Goal: Transaction & Acquisition: Book appointment/travel/reservation

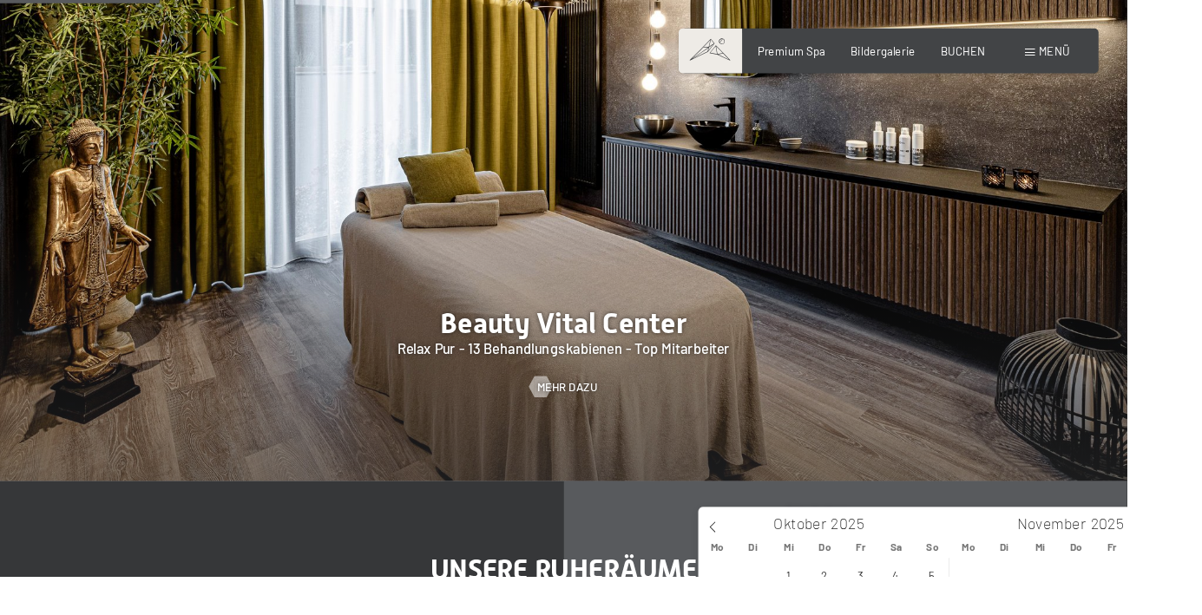
type input "Fr. 07.11.2025 - Di. 11.11.2025"
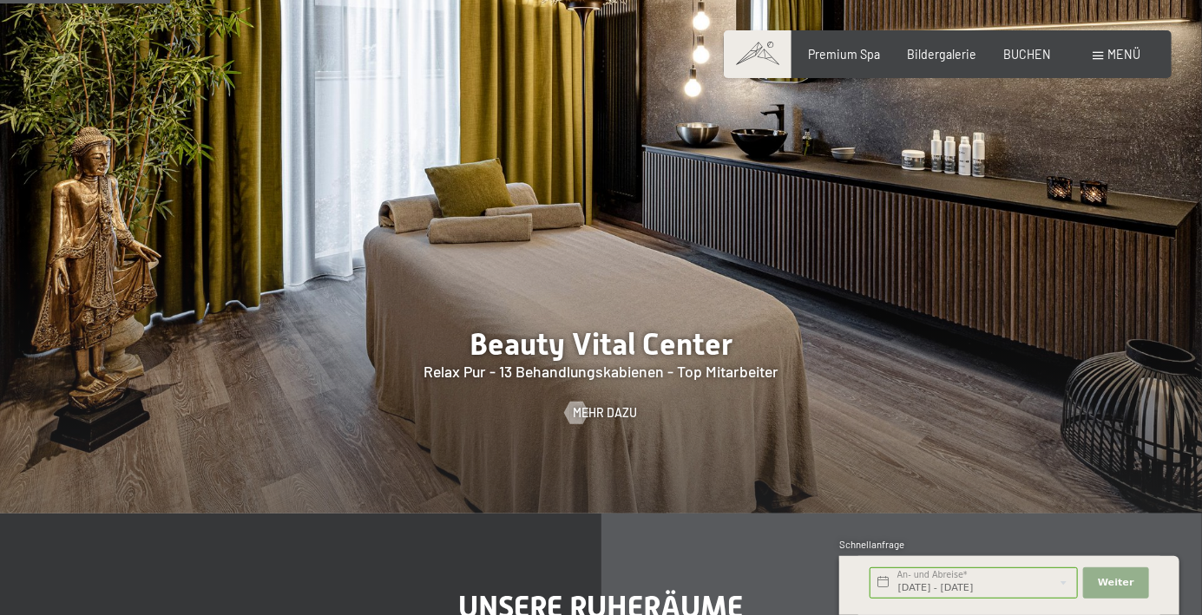
click at [1116, 590] on span "Weiter" at bounding box center [1116, 583] width 36 height 14
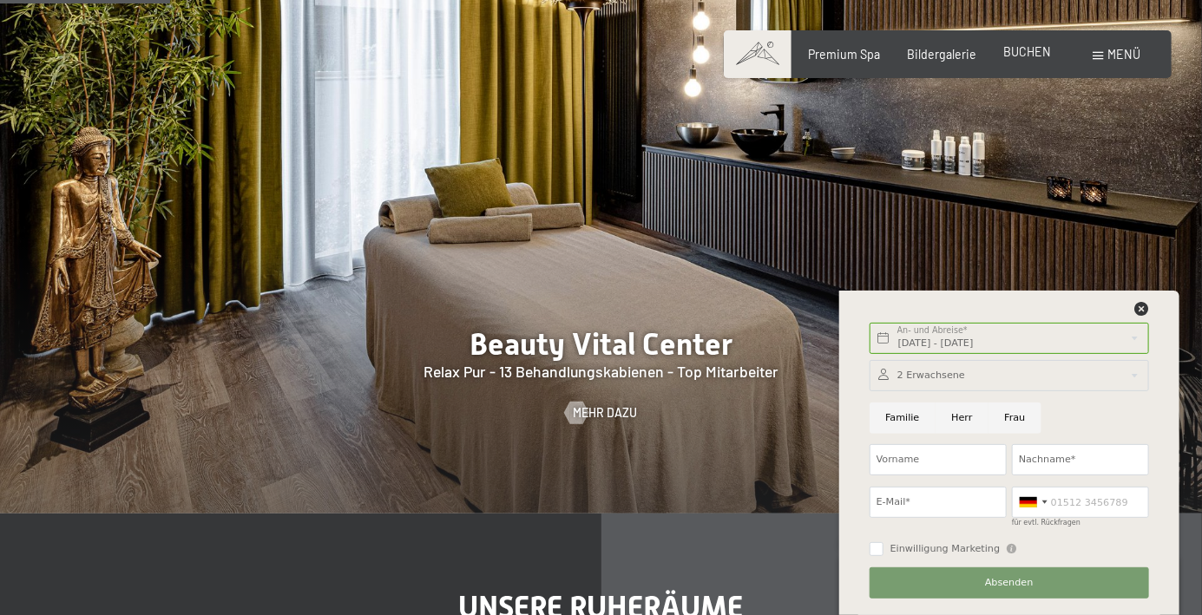
click at [1022, 55] on span "BUCHEN" at bounding box center [1027, 51] width 48 height 15
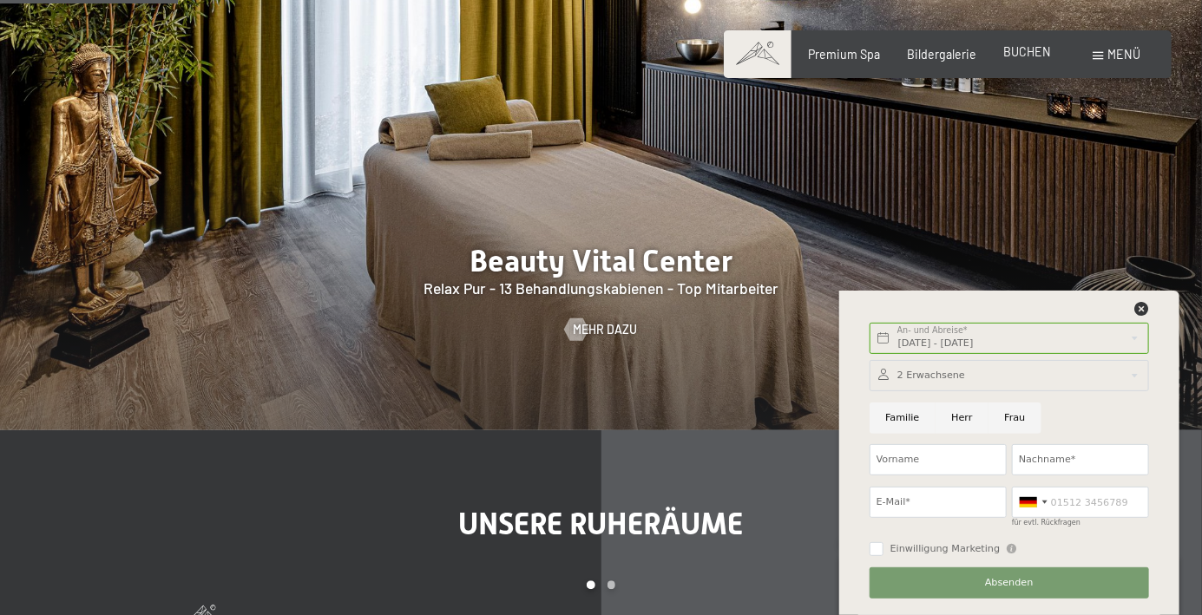
click at [1035, 52] on span "BUCHEN" at bounding box center [1027, 51] width 48 height 15
click at [1141, 306] on icon at bounding box center [1142, 309] width 14 height 14
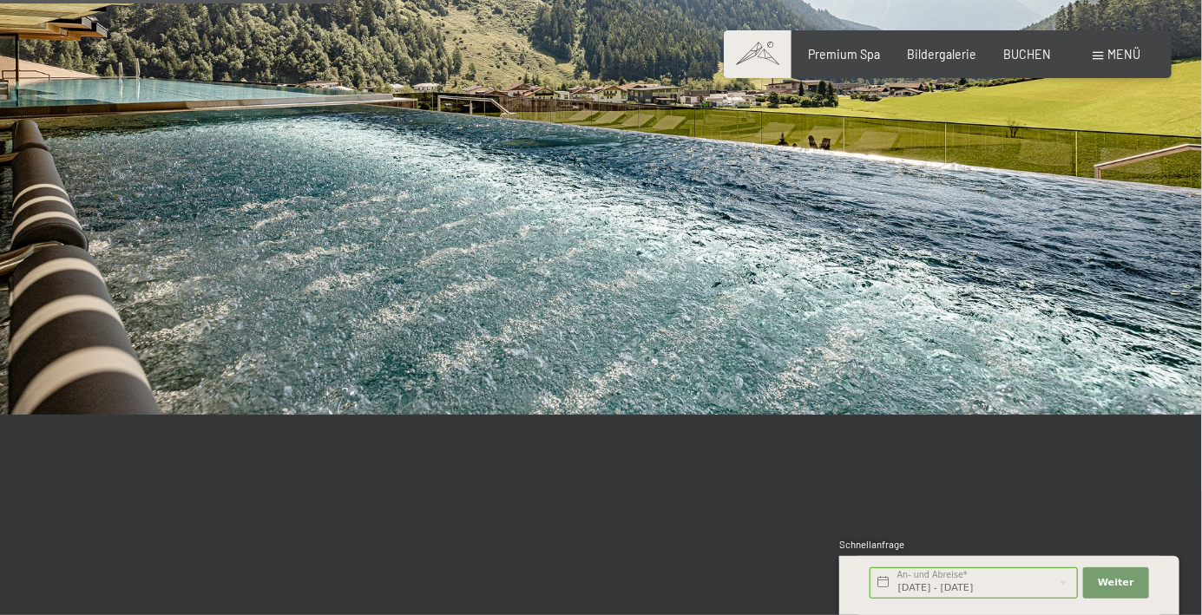
scroll to position [3055, 0]
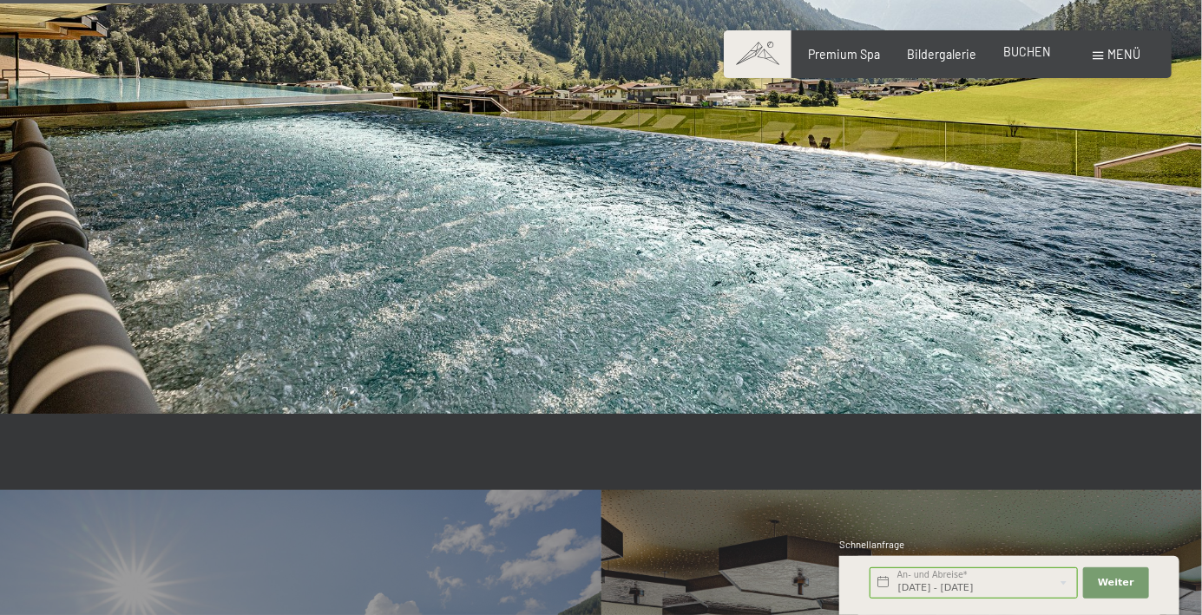
click at [1016, 55] on span "BUCHEN" at bounding box center [1027, 51] width 48 height 15
click at [1040, 52] on span "BUCHEN" at bounding box center [1027, 51] width 48 height 15
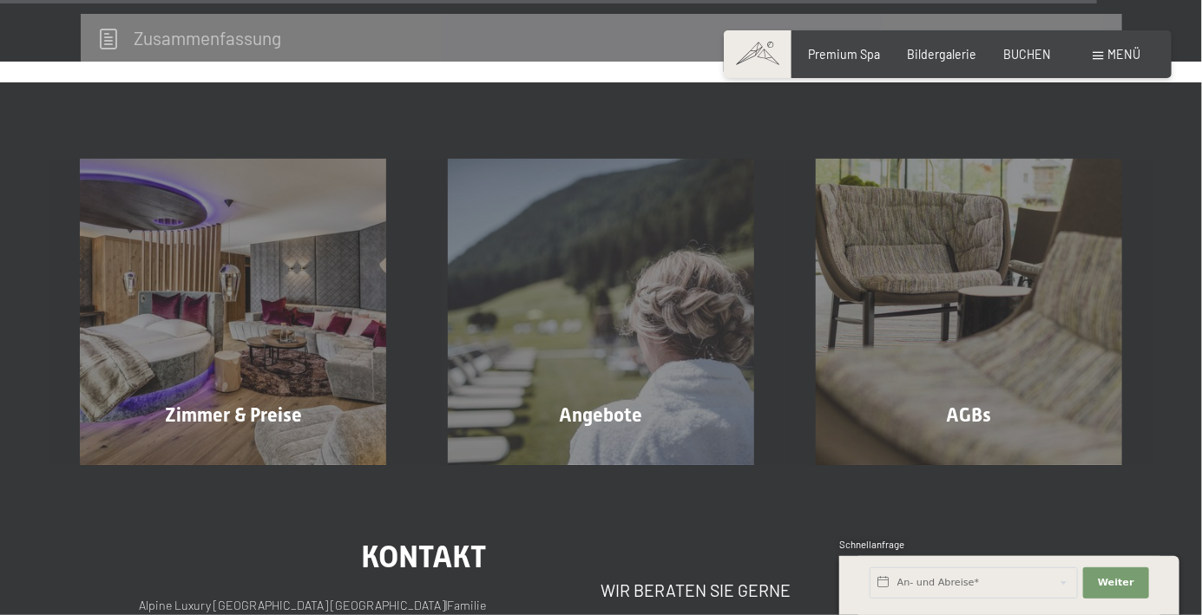
scroll to position [5406, 0]
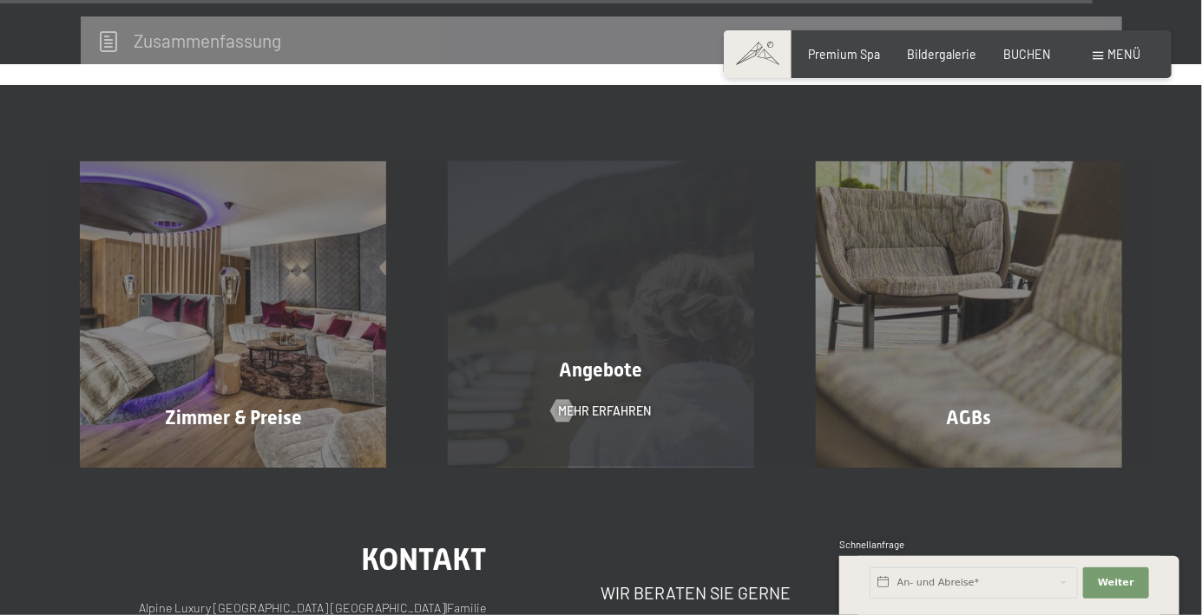
click at [637, 371] on span "Angebote" at bounding box center [601, 370] width 83 height 22
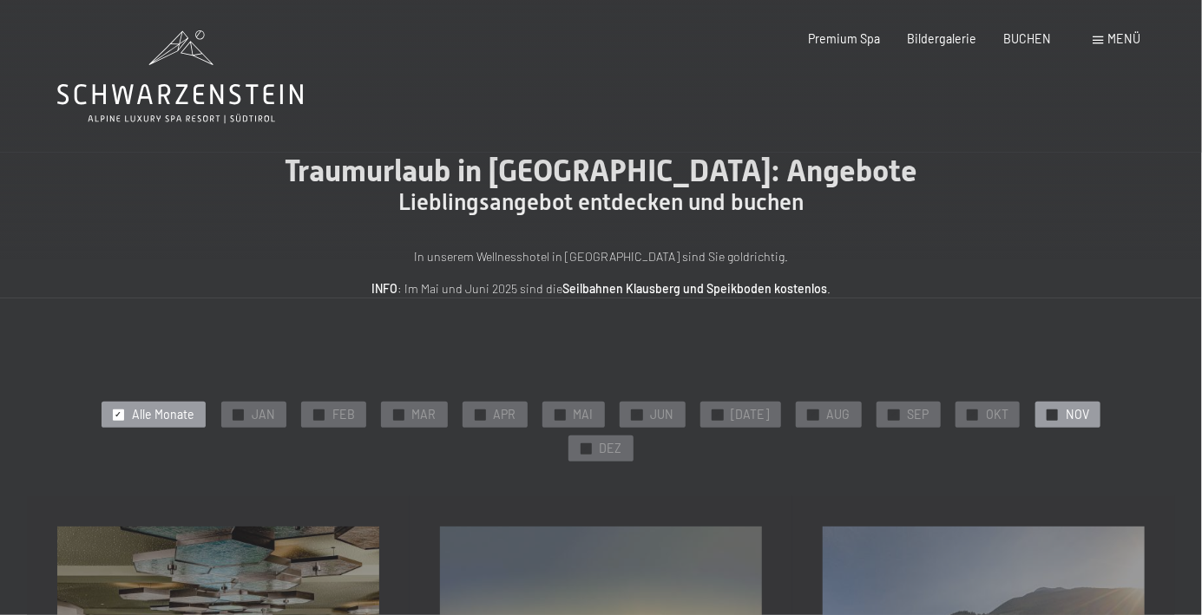
click at [1049, 415] on span "✓" at bounding box center [1052, 415] width 7 height 10
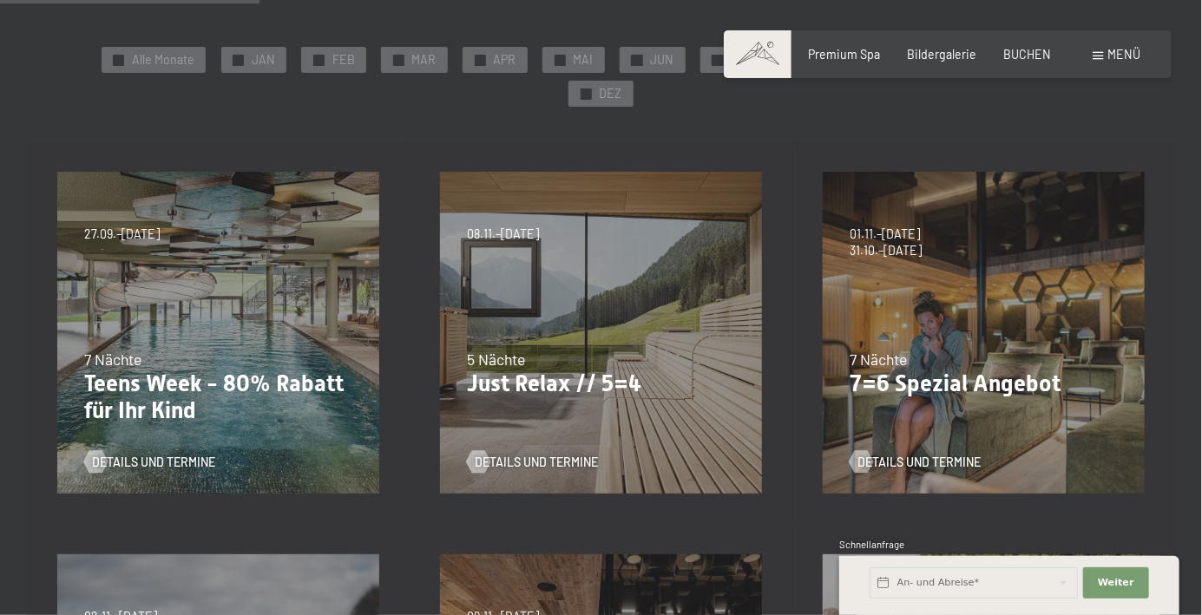
scroll to position [357, 0]
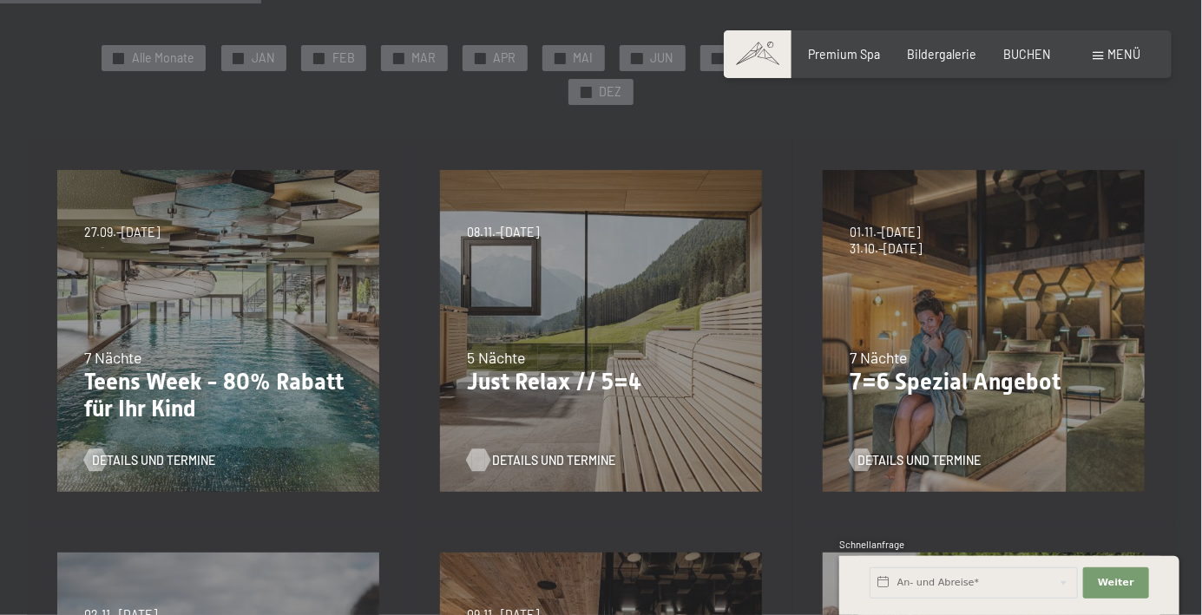
click at [522, 452] on span "Details und Termine" at bounding box center [553, 460] width 123 height 17
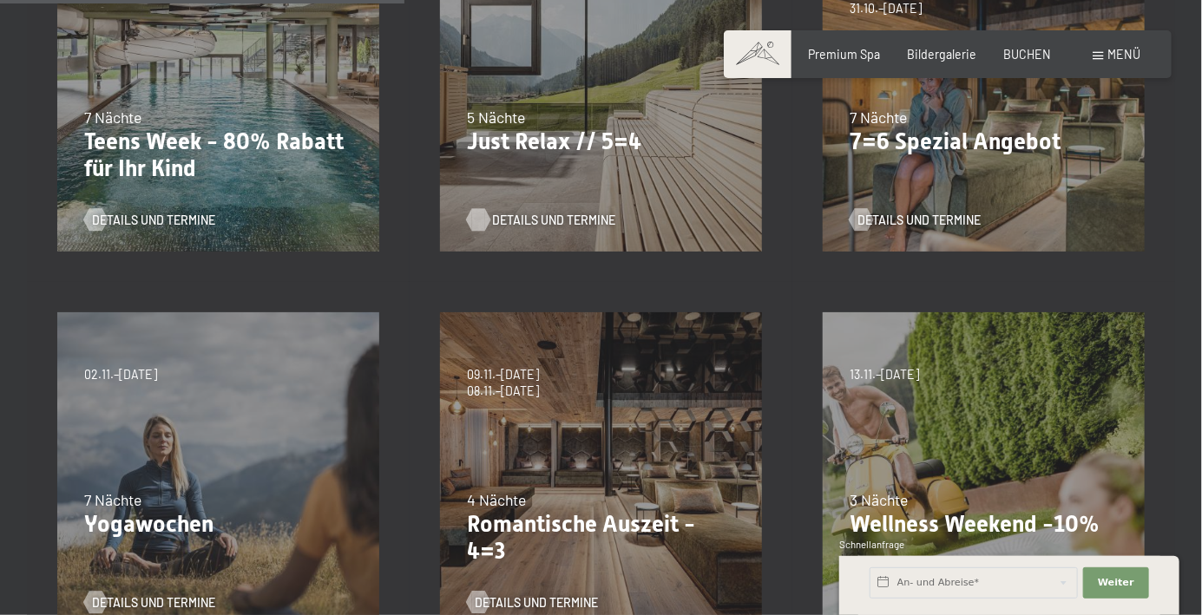
scroll to position [600, 0]
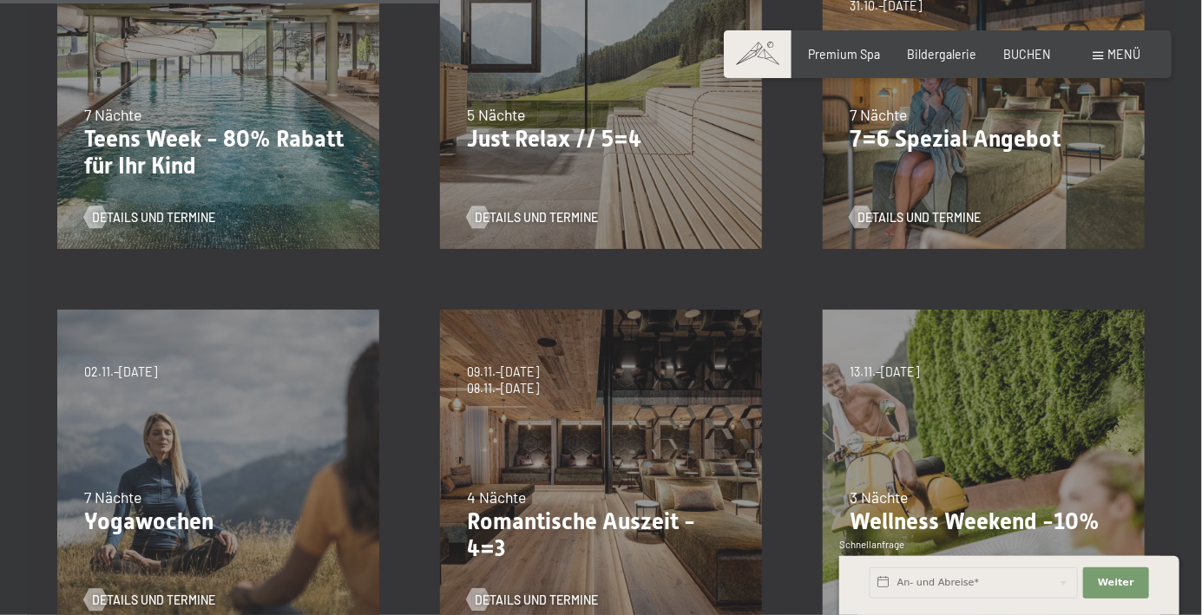
click at [687, 570] on div "Details und Termine" at bounding box center [595, 589] width 257 height 40
click at [533, 592] on span "Details und Termine" at bounding box center [553, 600] width 123 height 17
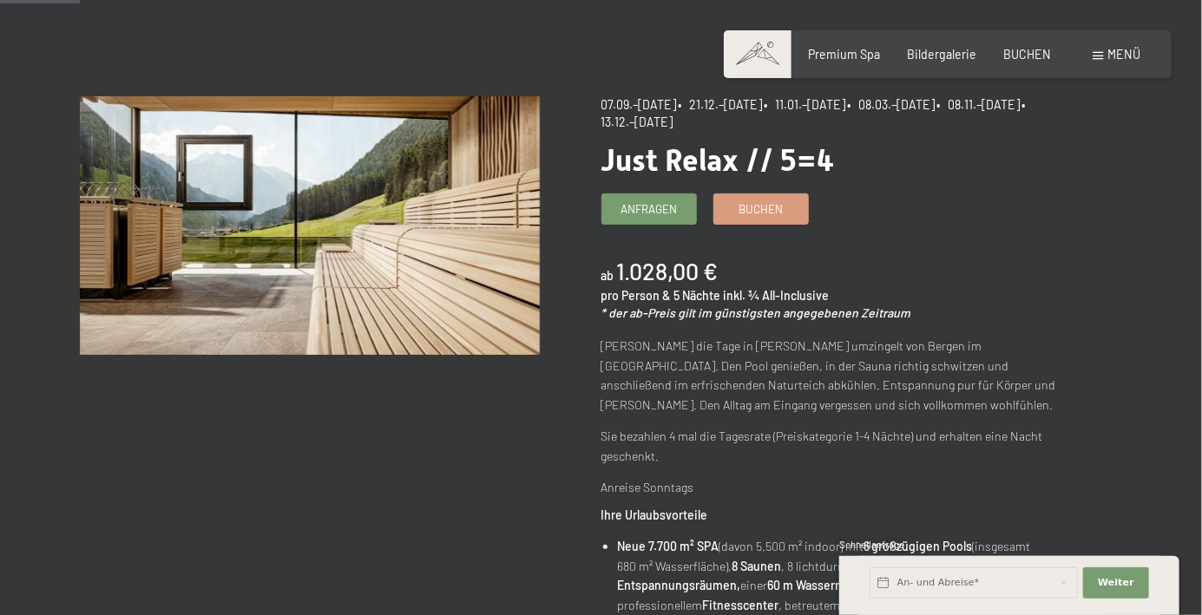
scroll to position [133, 0]
click at [755, 214] on span "Buchen" at bounding box center [761, 207] width 44 height 16
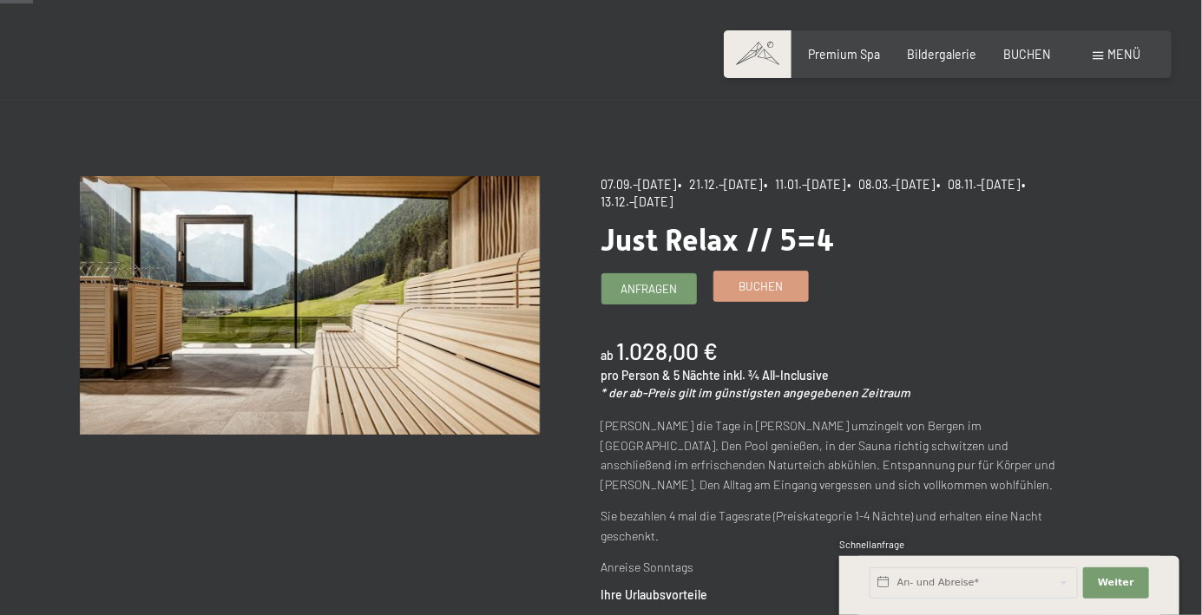
scroll to position [53, 0]
click at [937, 192] on span "• 08.11.–[DATE]" at bounding box center [978, 184] width 83 height 15
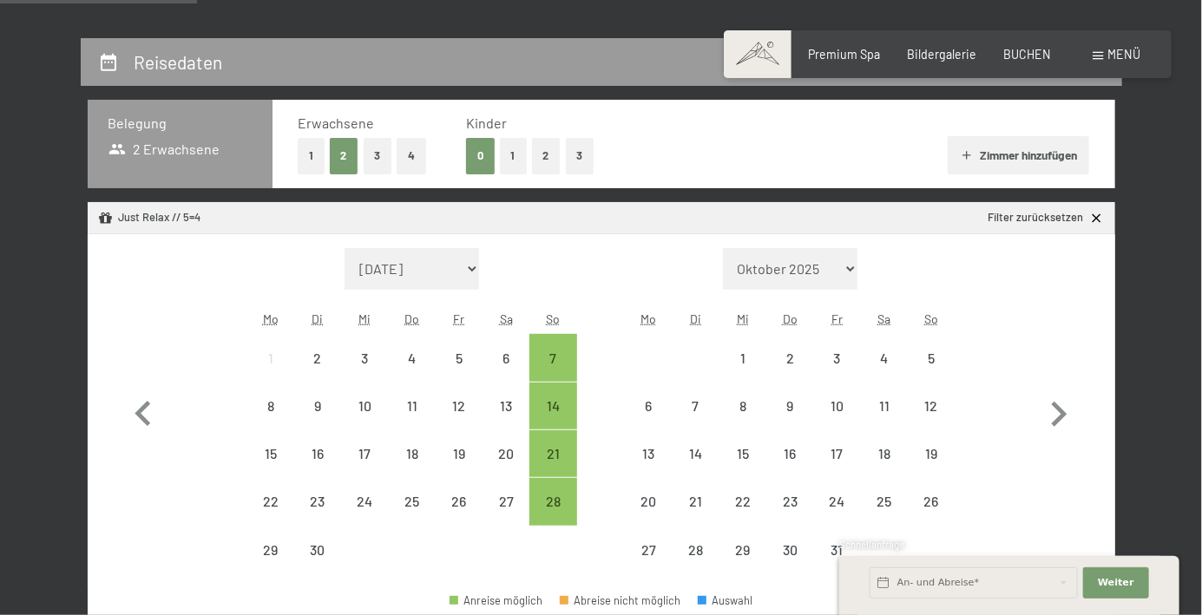
scroll to position [332, 0]
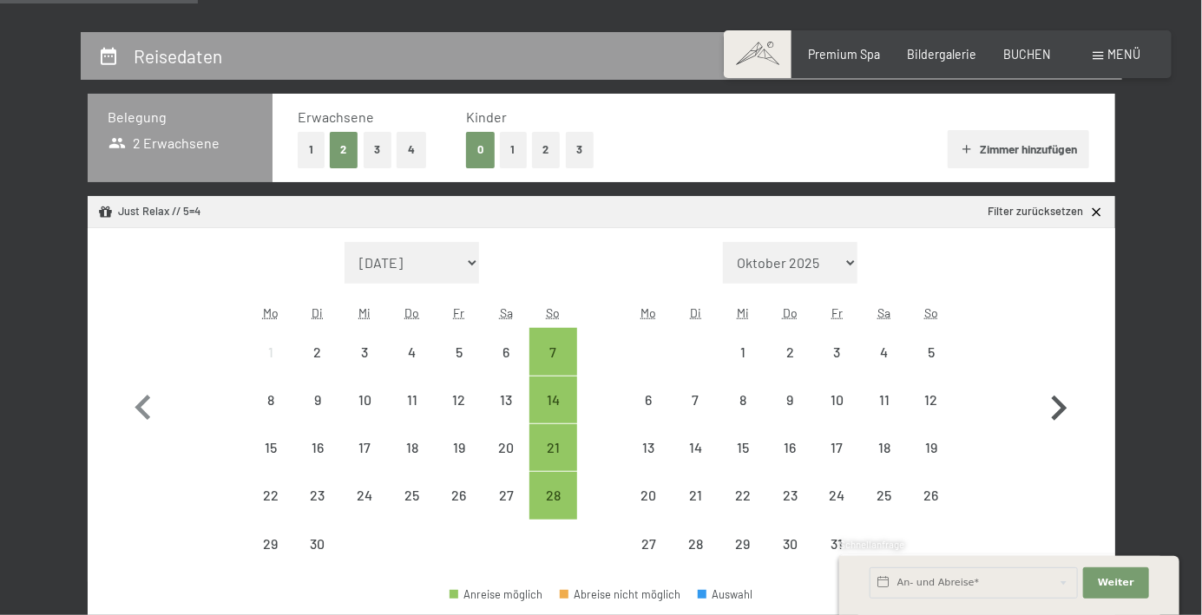
click at [1063, 409] on icon "button" at bounding box center [1060, 408] width 16 height 25
select select "[DATE]"
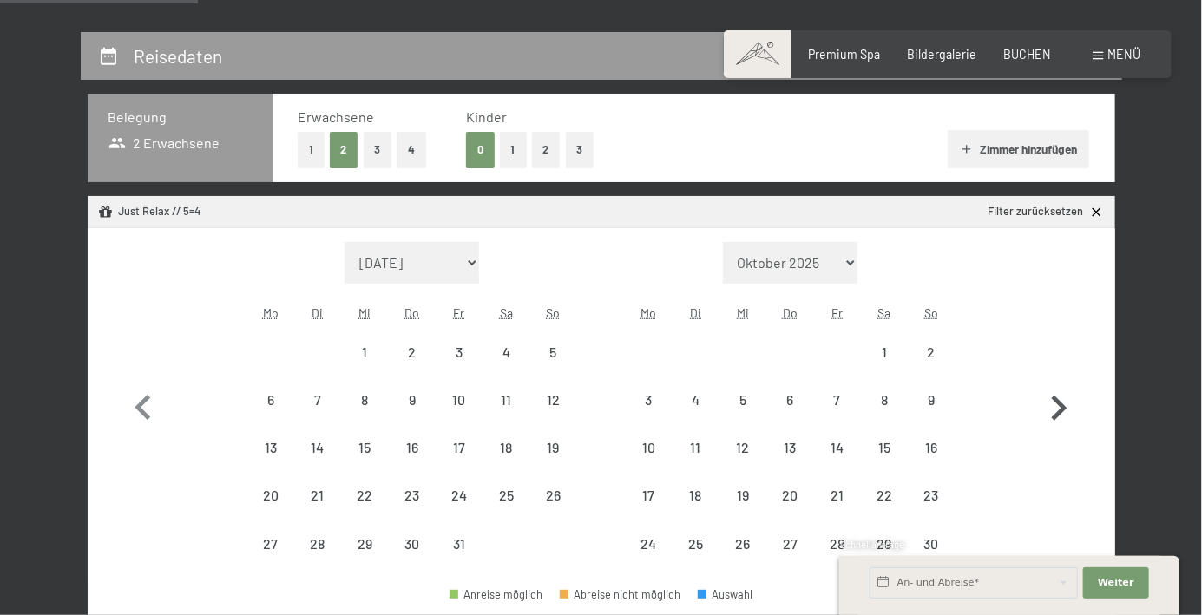
select select "[DATE]"
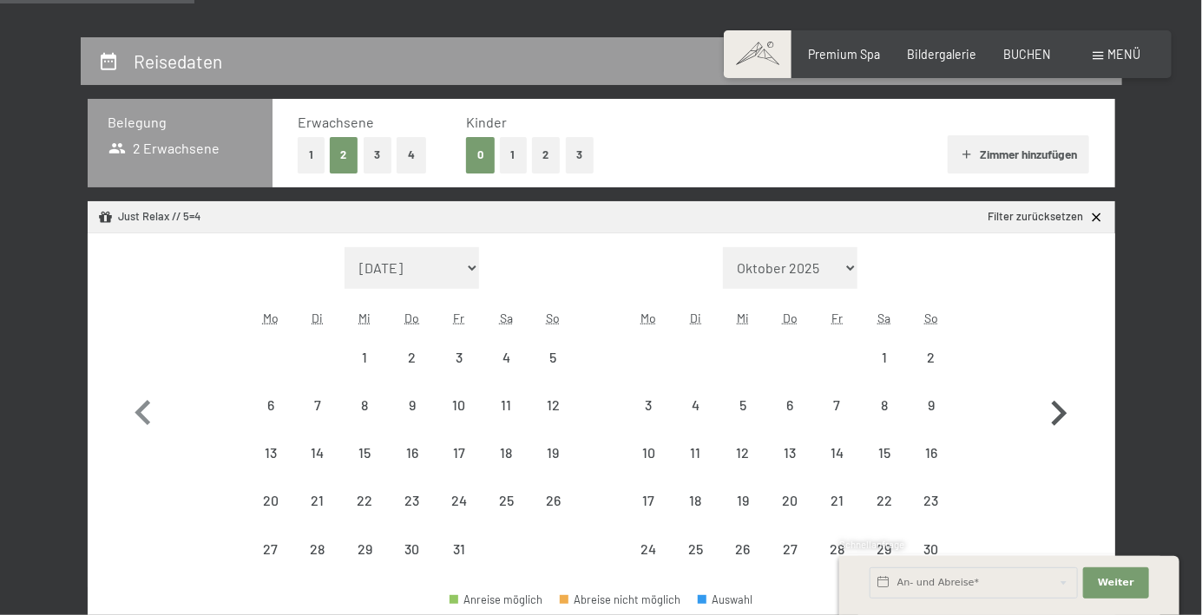
scroll to position [328, 0]
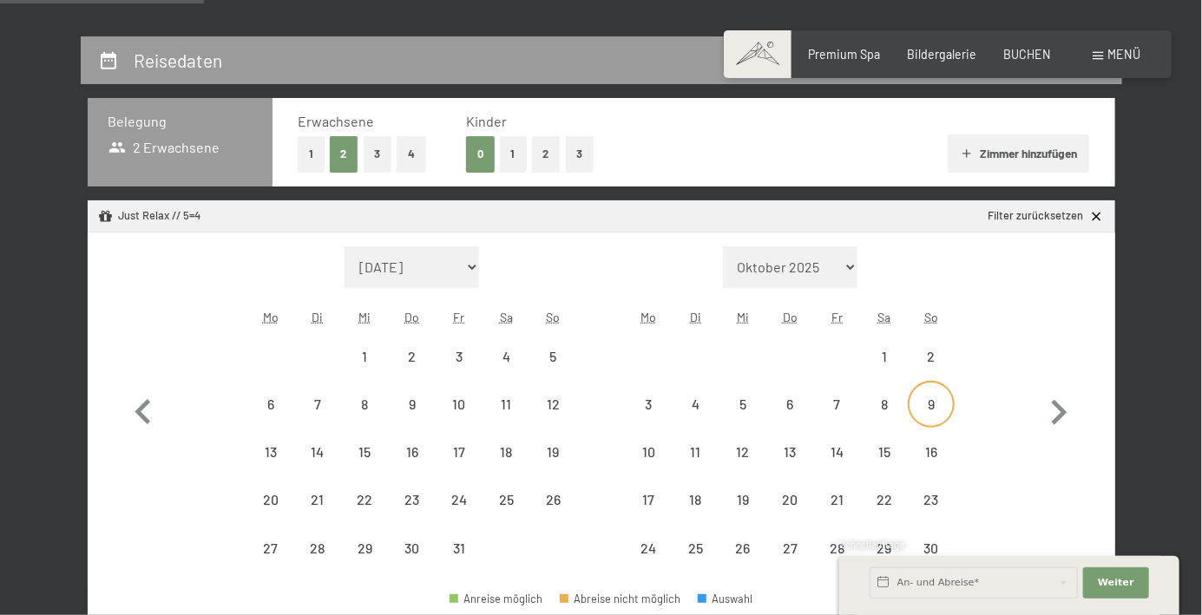
click at [932, 404] on div "9" at bounding box center [931, 419] width 43 height 43
select select "2025-10-01"
select select "2025-11-01"
click at [797, 455] on div "13" at bounding box center [789, 466] width 43 height 43
select select "2025-10-01"
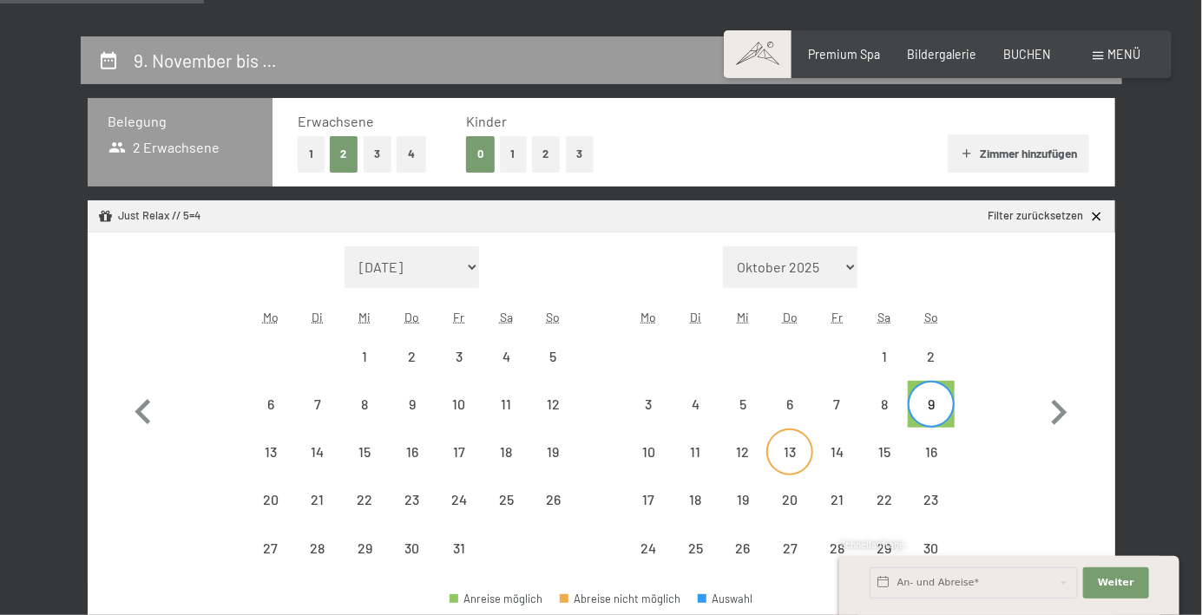
select select "2025-11-01"
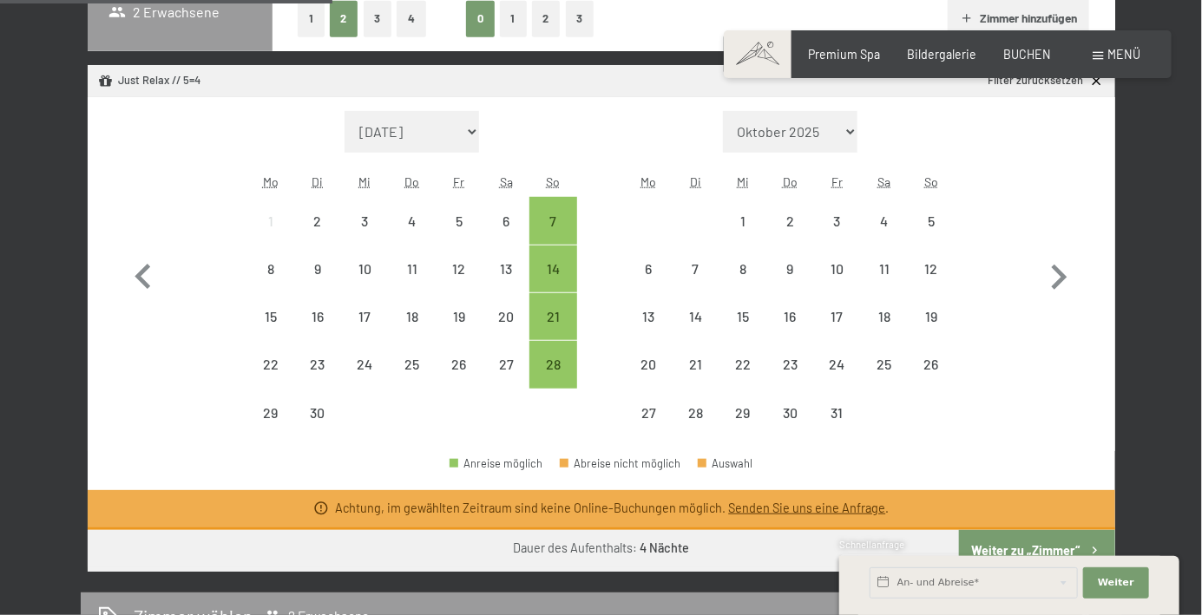
scroll to position [465, 0]
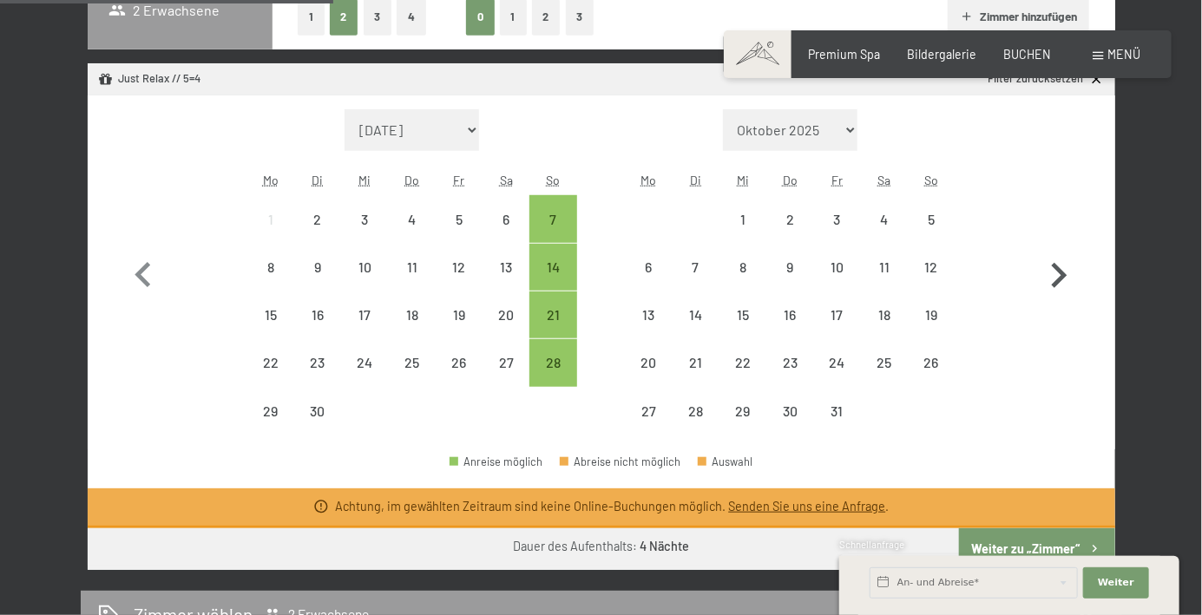
click at [1067, 283] on icon "button" at bounding box center [1059, 276] width 50 height 50
select select "2025-10-01"
select select "[DATE]"
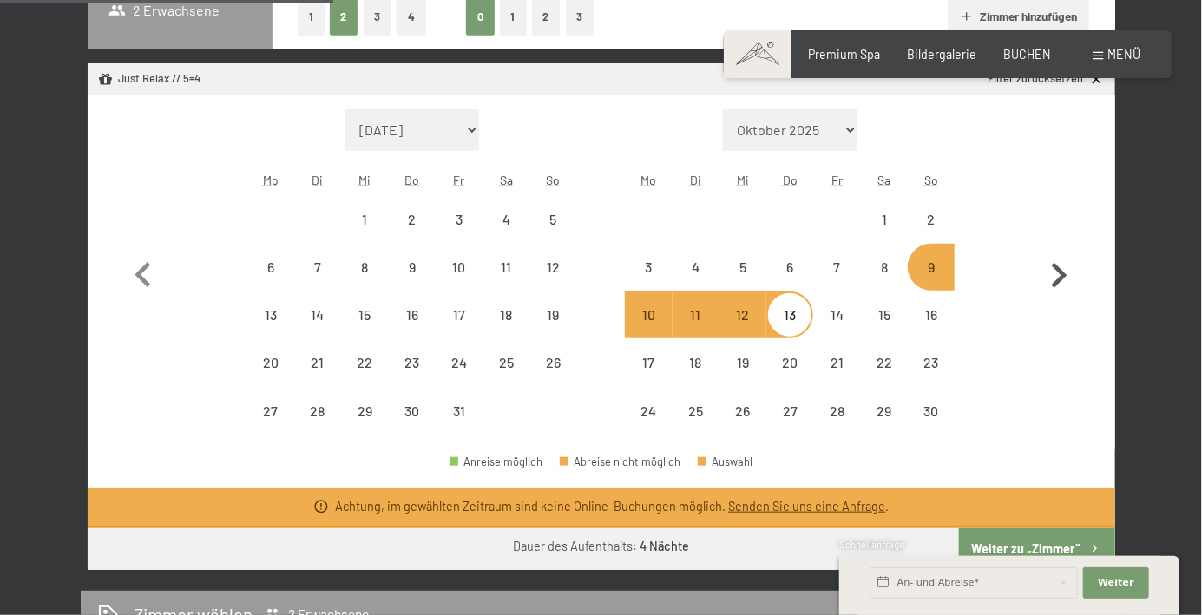
click at [1057, 278] on icon "button" at bounding box center [1059, 276] width 50 height 50
select select "[DATE]"
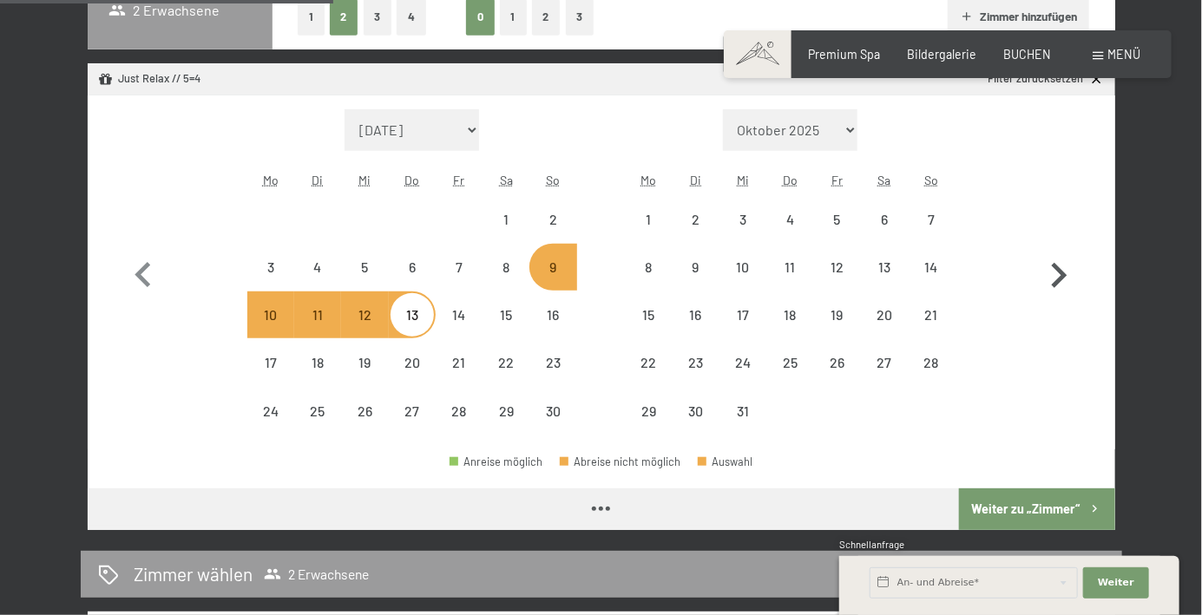
select select "[DATE]"
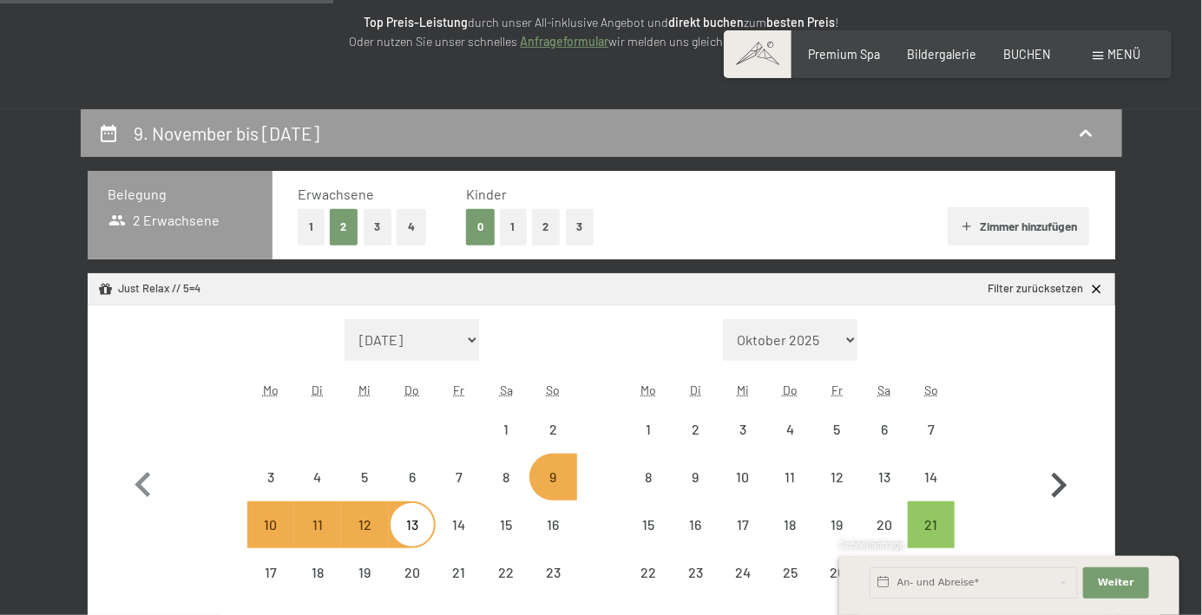
scroll to position [0, 0]
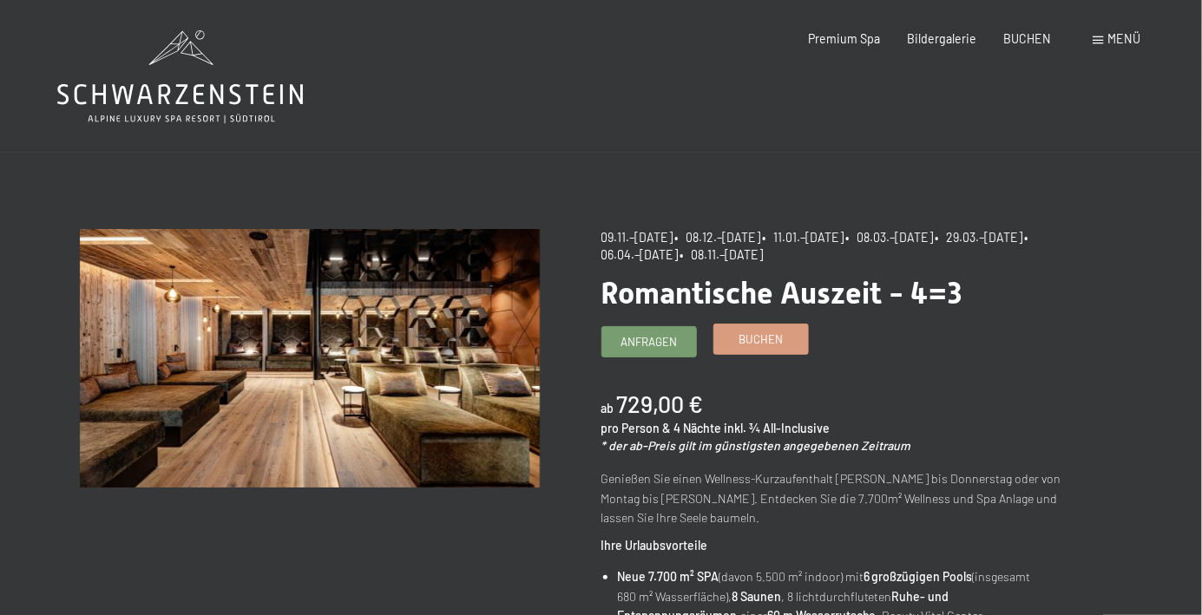
click at [757, 343] on span "Buchen" at bounding box center [761, 340] width 44 height 16
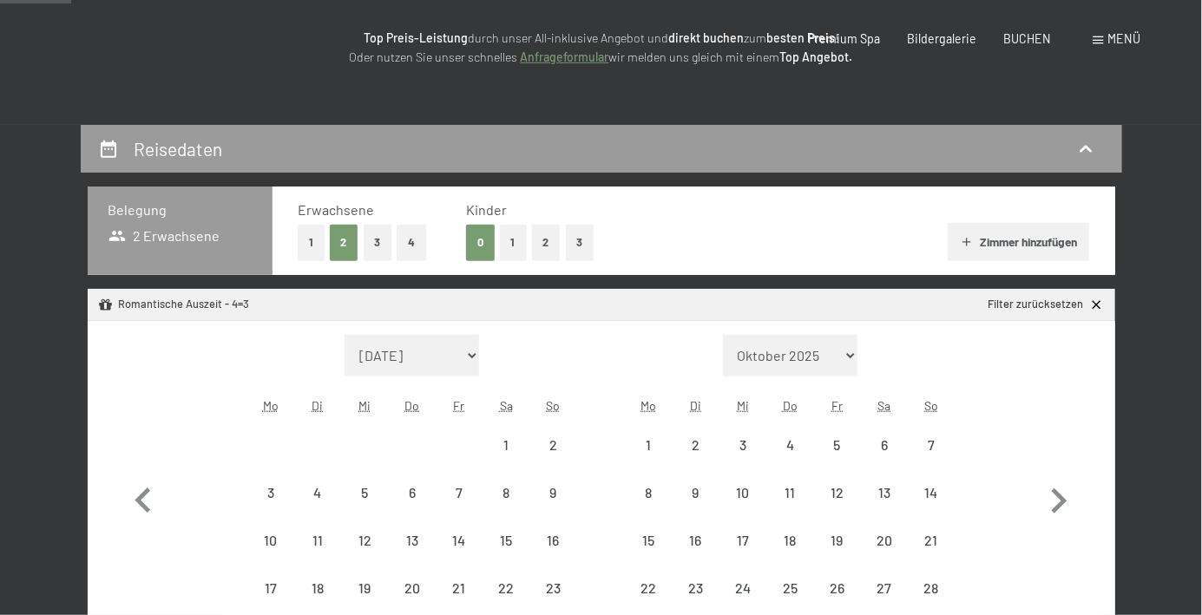
scroll to position [241, 0]
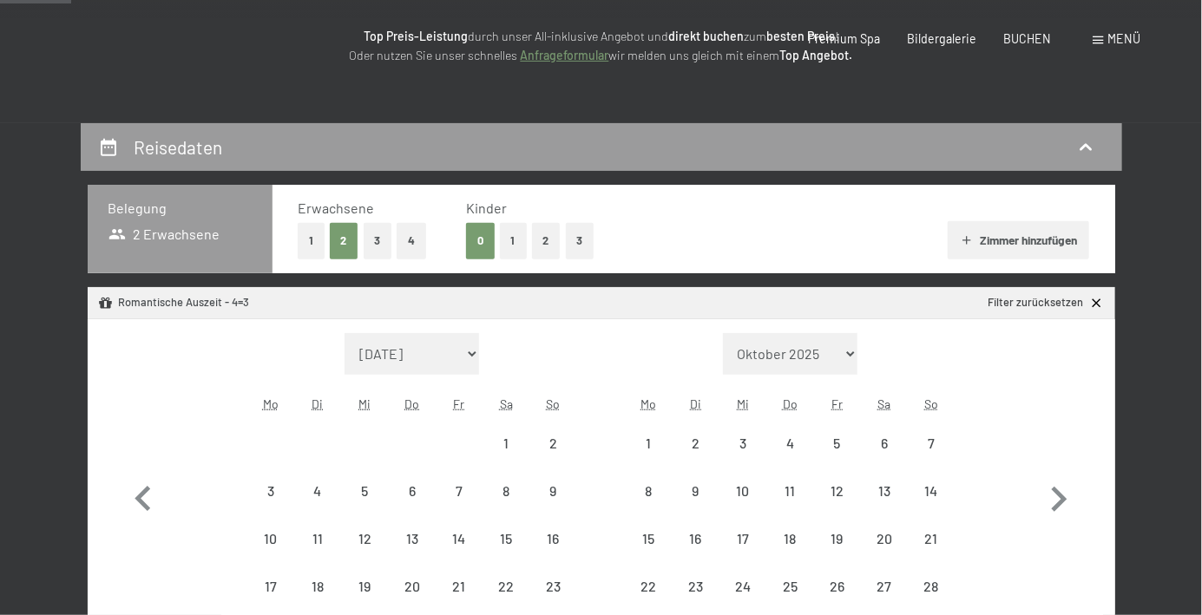
select select "[DATE]"
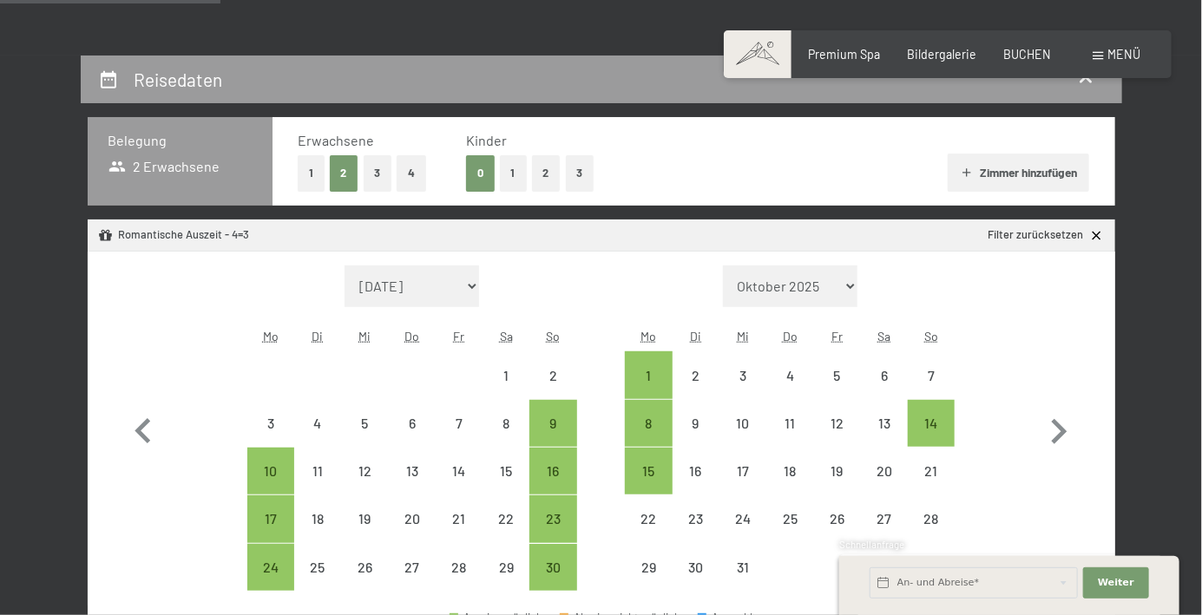
scroll to position [408, 0]
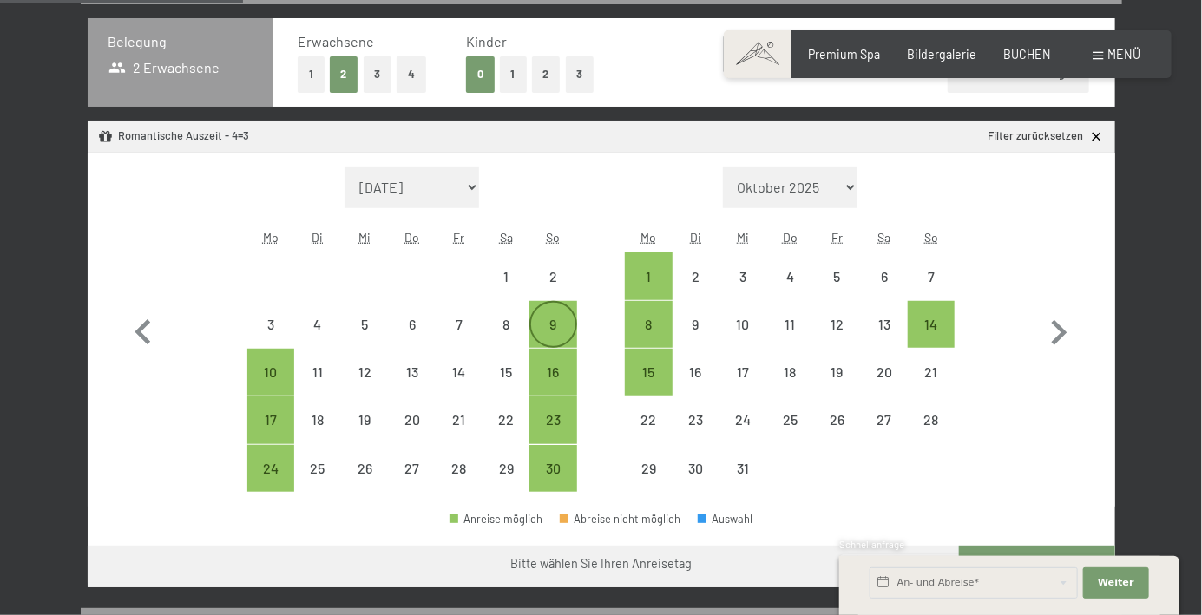
click at [553, 314] on div "9" at bounding box center [552, 324] width 43 height 43
select select "[DATE]"
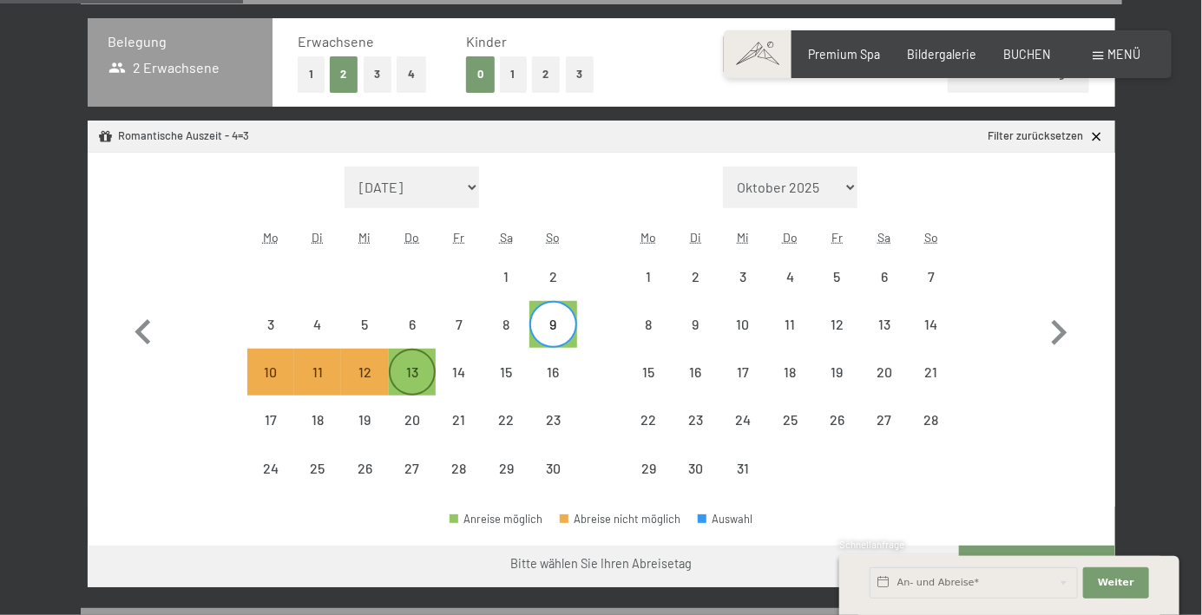
click at [410, 367] on div "13" at bounding box center [412, 386] width 43 height 43
select select "[DATE]"
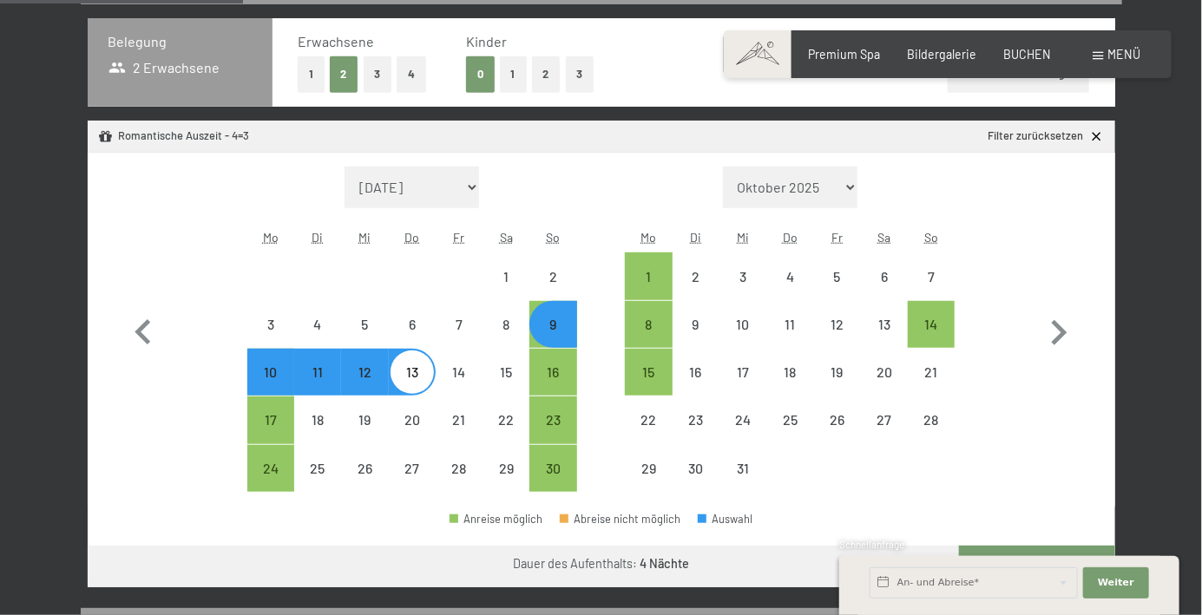
select select "[DATE]"
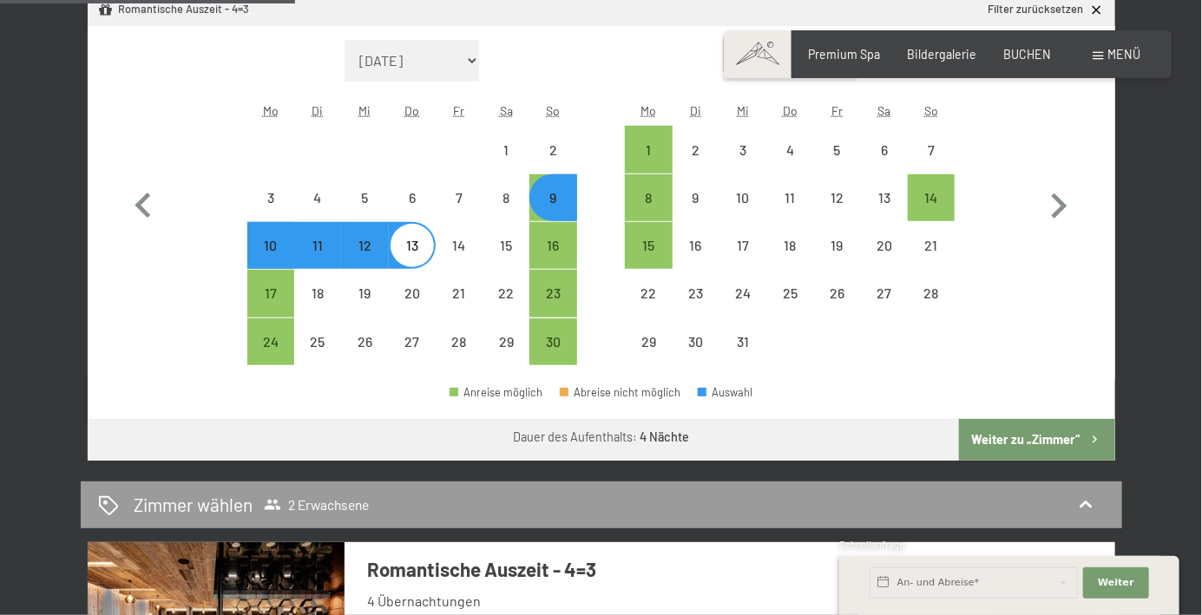
scroll to position [540, 0]
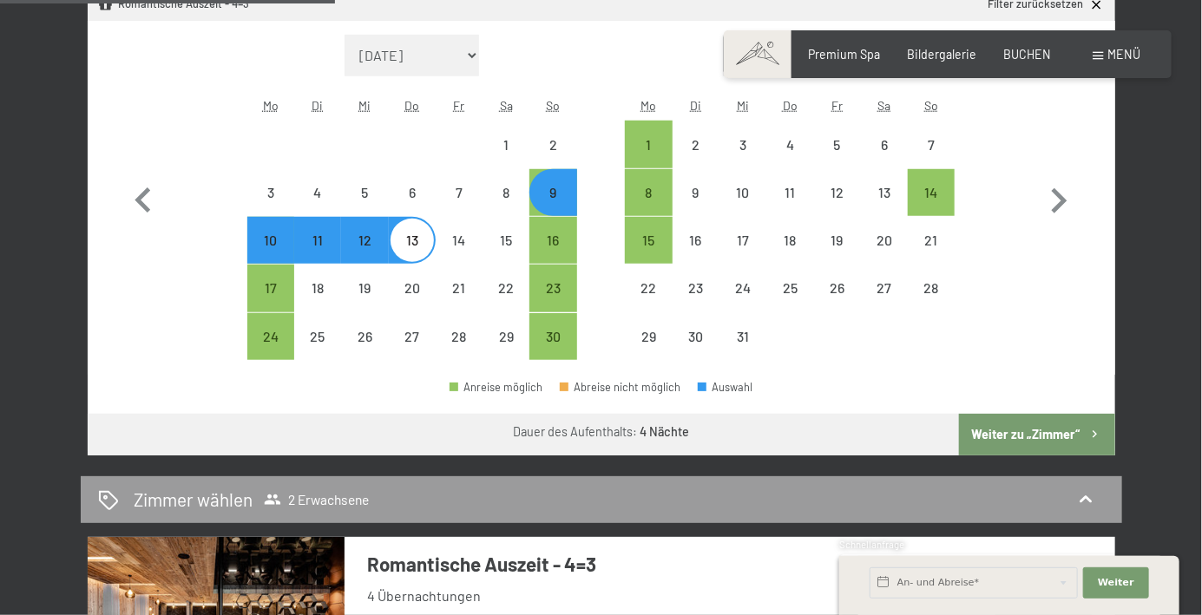
click at [1079, 444] on button "Weiter zu „Zimmer“" at bounding box center [1036, 435] width 155 height 42
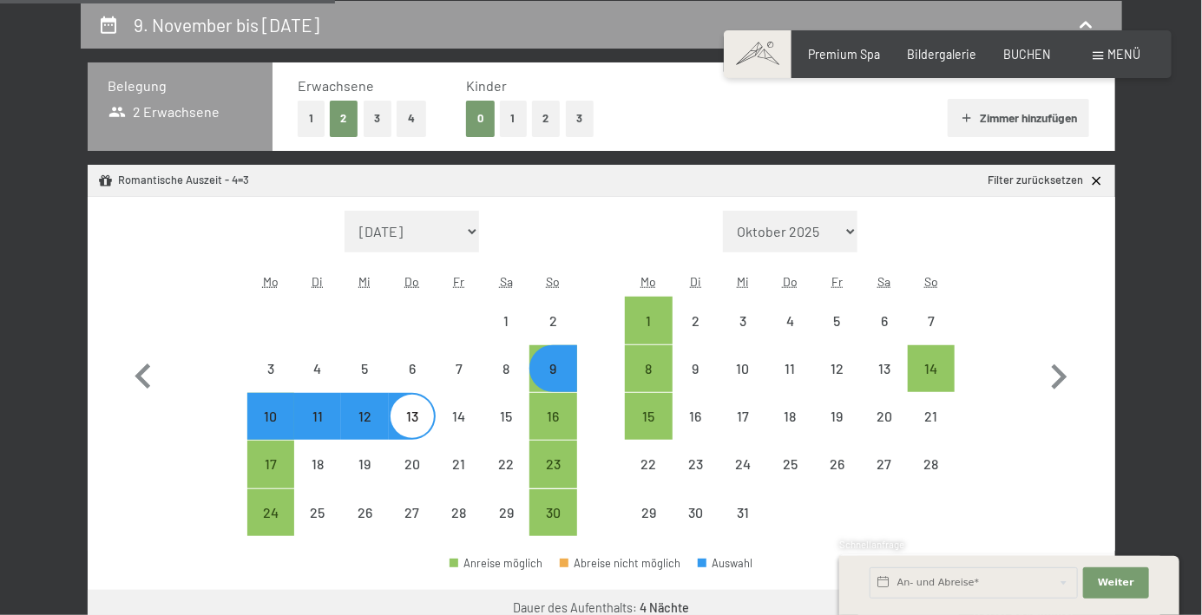
select select "[DATE]"
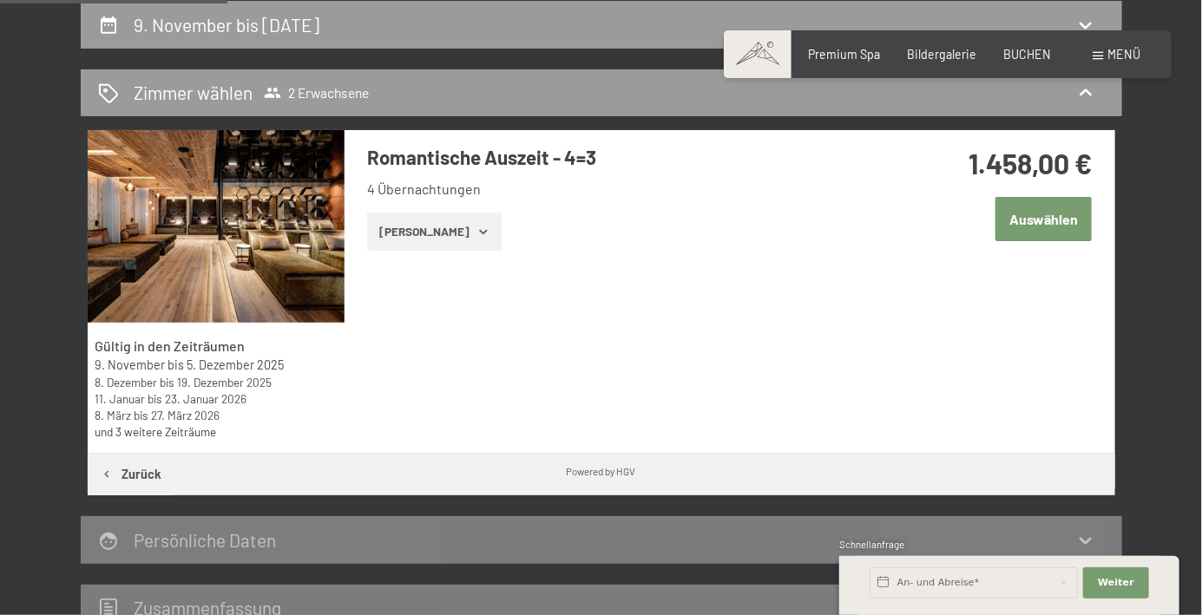
click at [463, 240] on button "[PERSON_NAME]" at bounding box center [434, 232] width 135 height 38
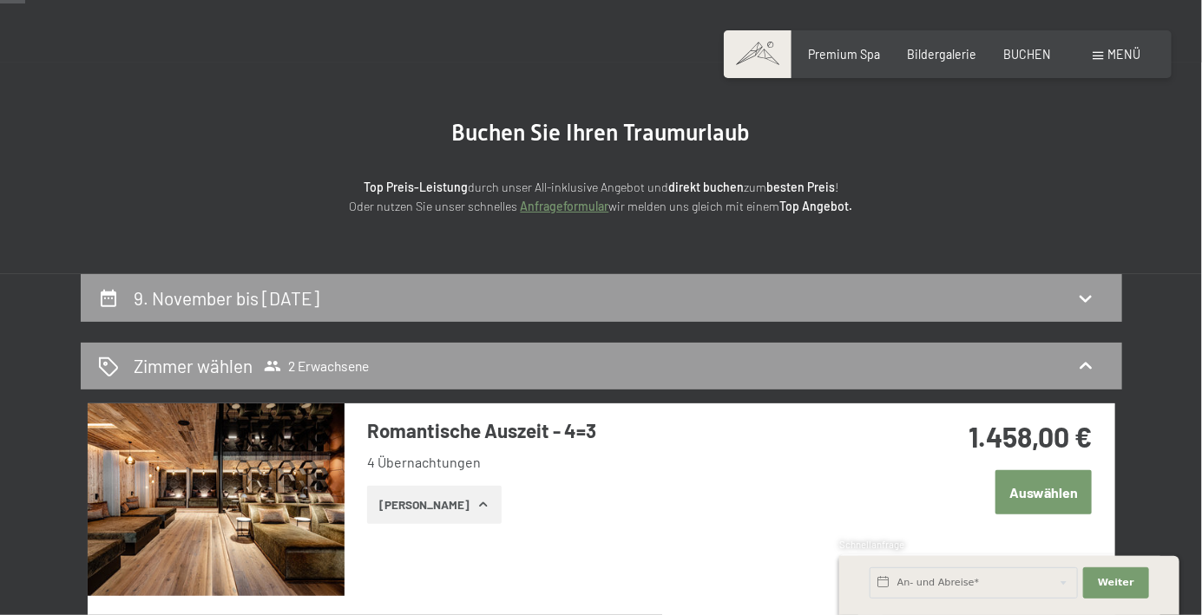
scroll to position [90, 0]
click at [1081, 383] on div "Zimmer wählen 2 Erwachsene" at bounding box center [602, 367] width 1042 height 48
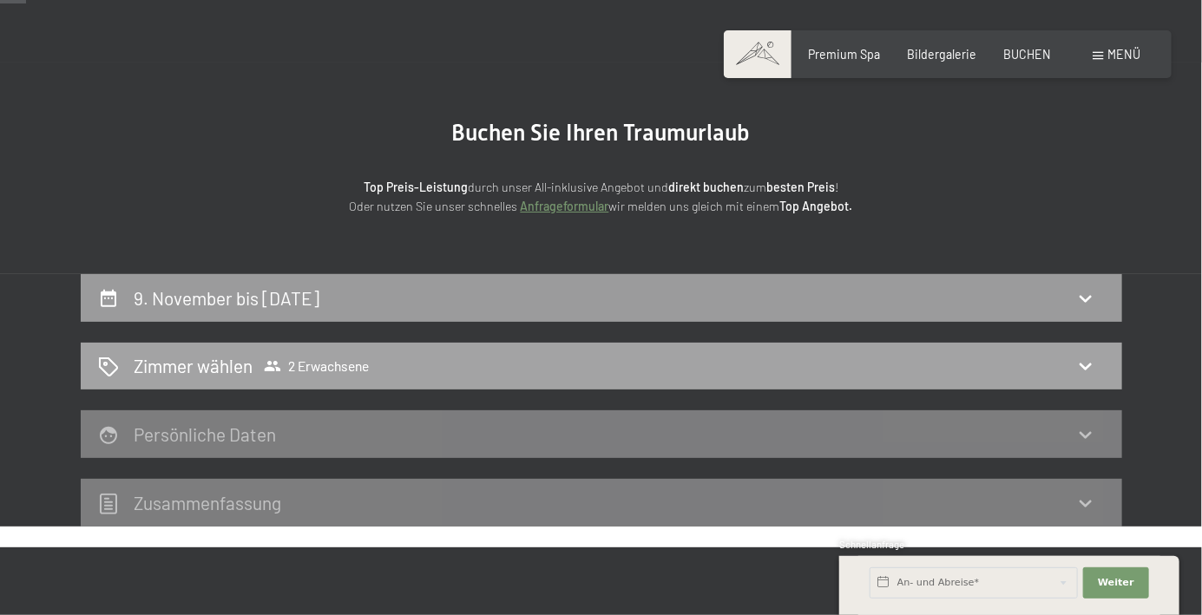
click at [330, 378] on span "Zimmer wählen 2 Erwachsene" at bounding box center [251, 365] width 235 height 25
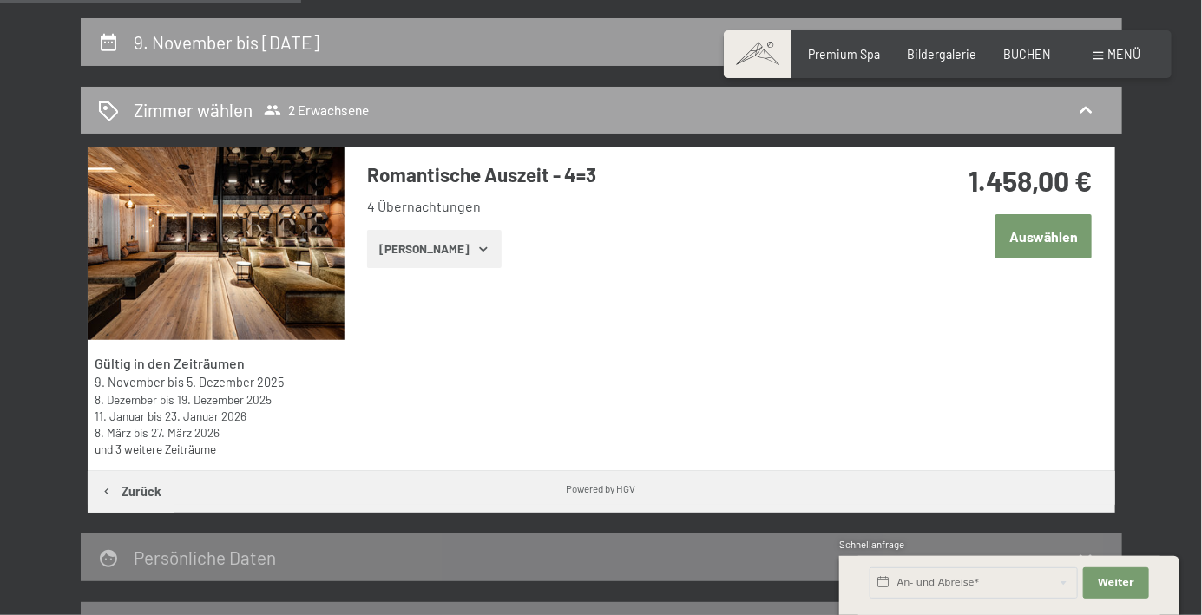
scroll to position [361, 0]
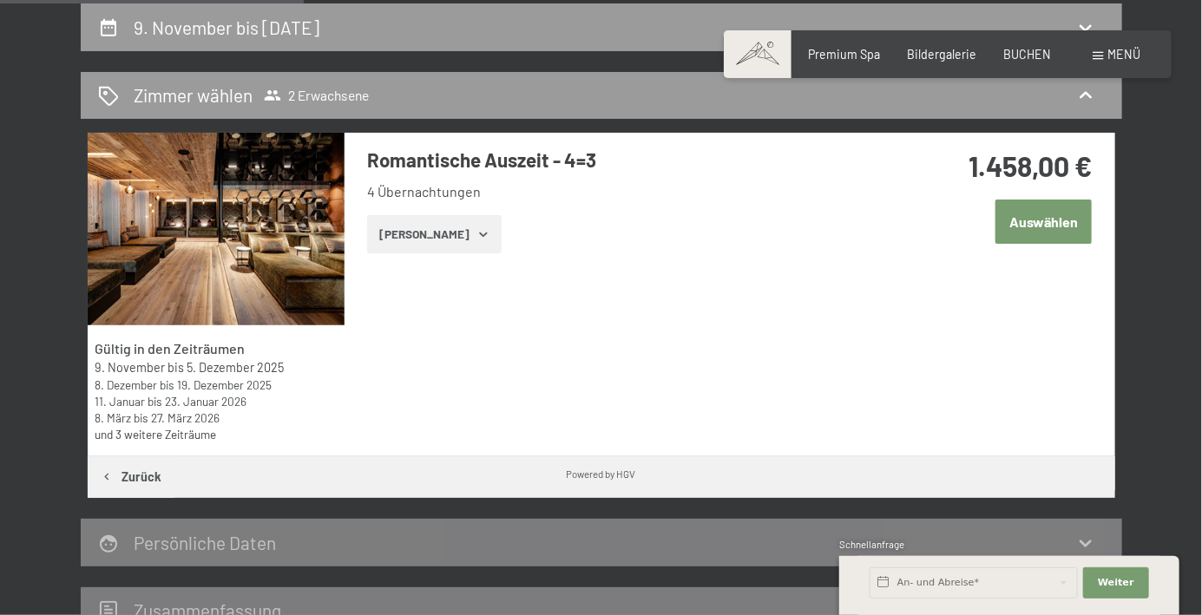
click at [1058, 229] on button "Auswählen" at bounding box center [1044, 222] width 96 height 44
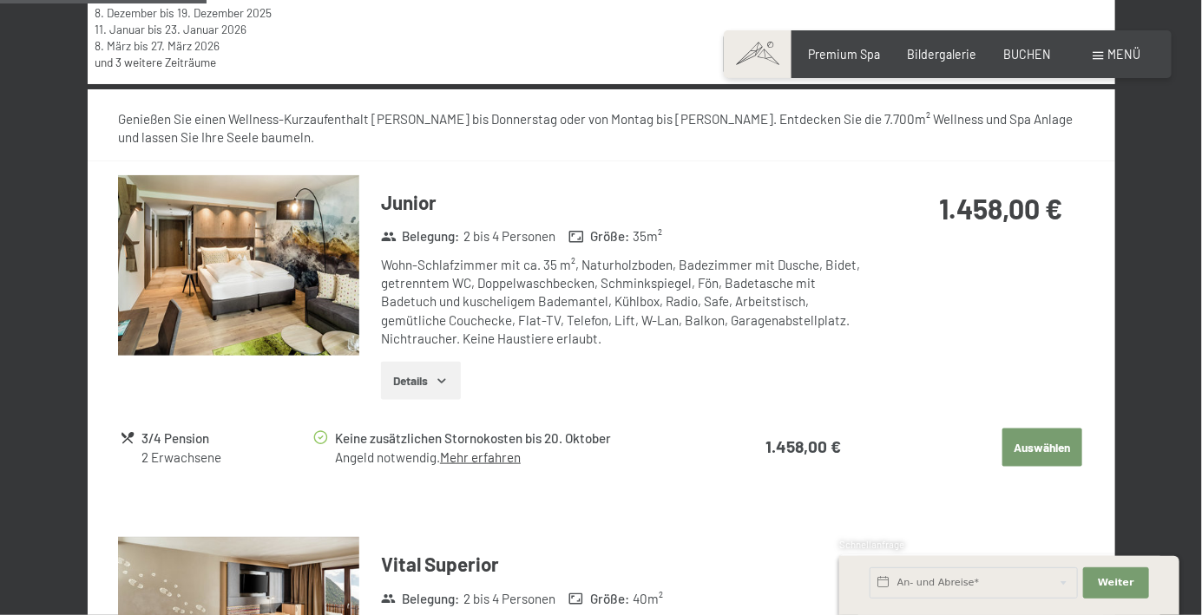
scroll to position [743, 0]
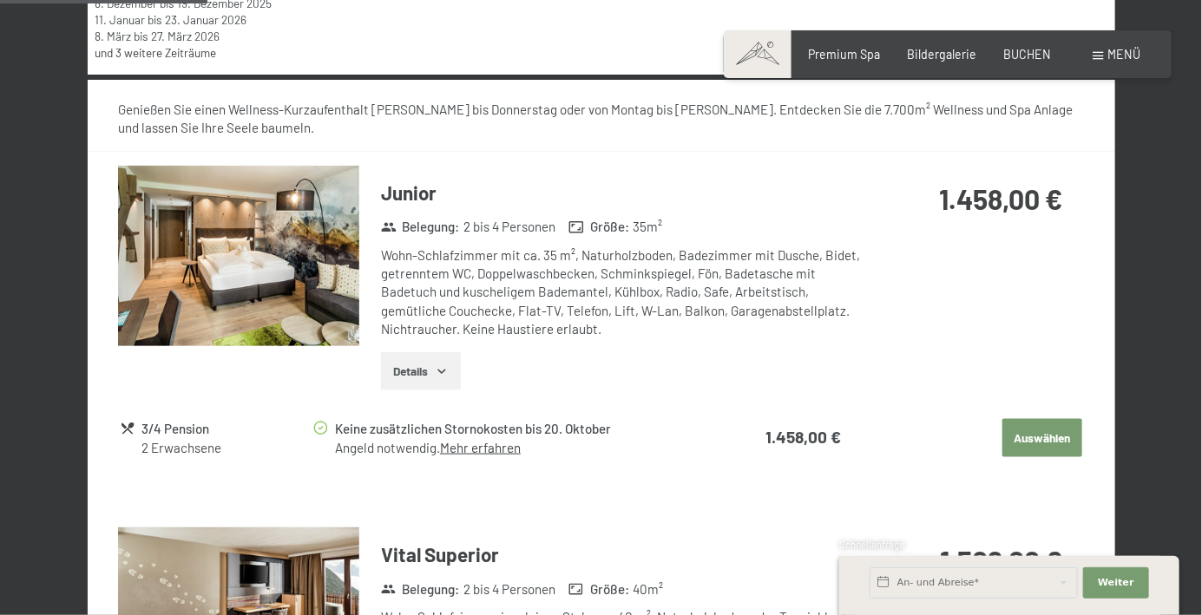
click at [1042, 447] on button "Auswählen" at bounding box center [1042, 438] width 80 height 38
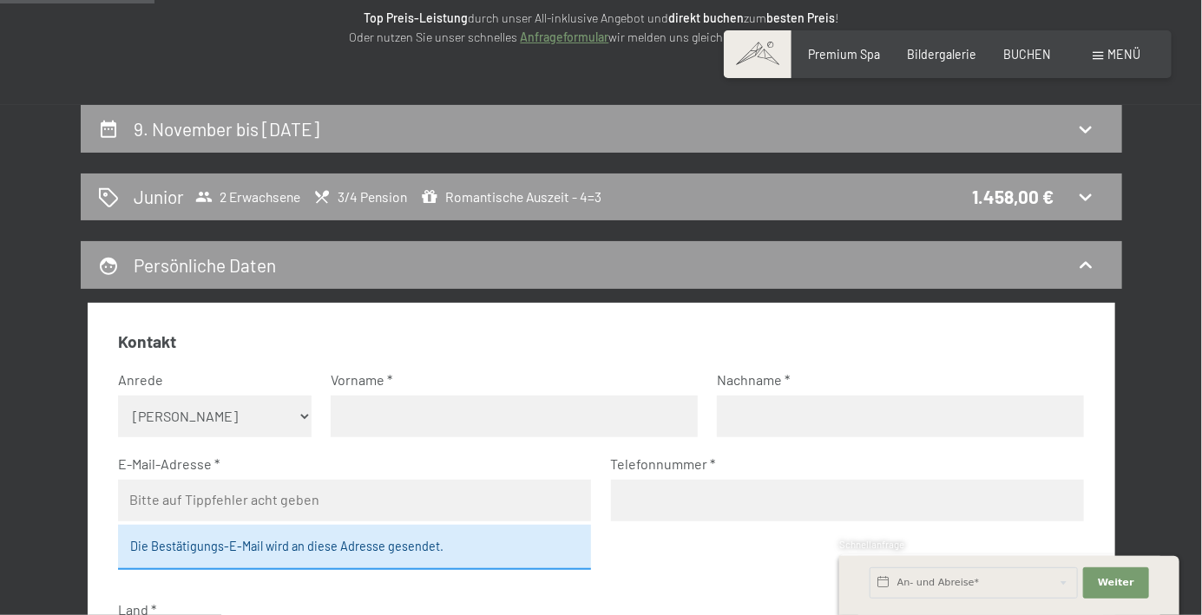
scroll to position [259, 0]
